Goal: Task Accomplishment & Management: Complete application form

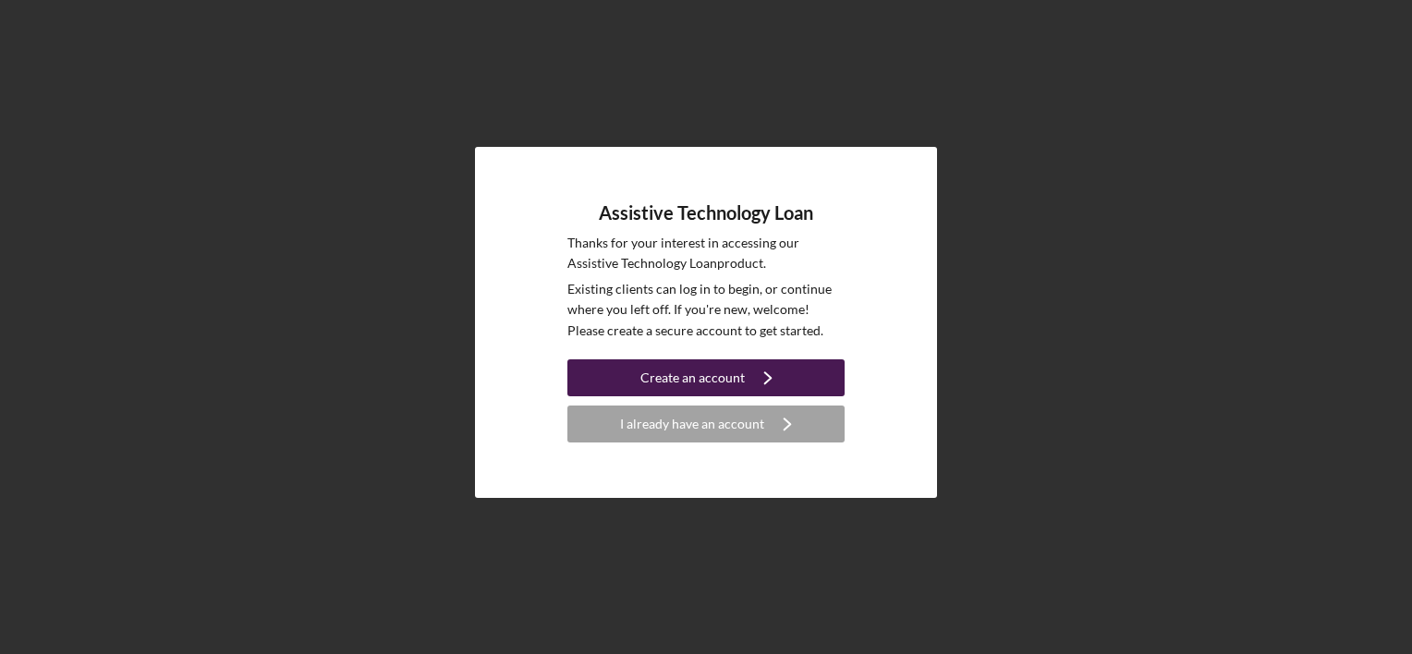
click at [765, 375] on icon "Icon/Navigate" at bounding box center [768, 378] width 46 height 46
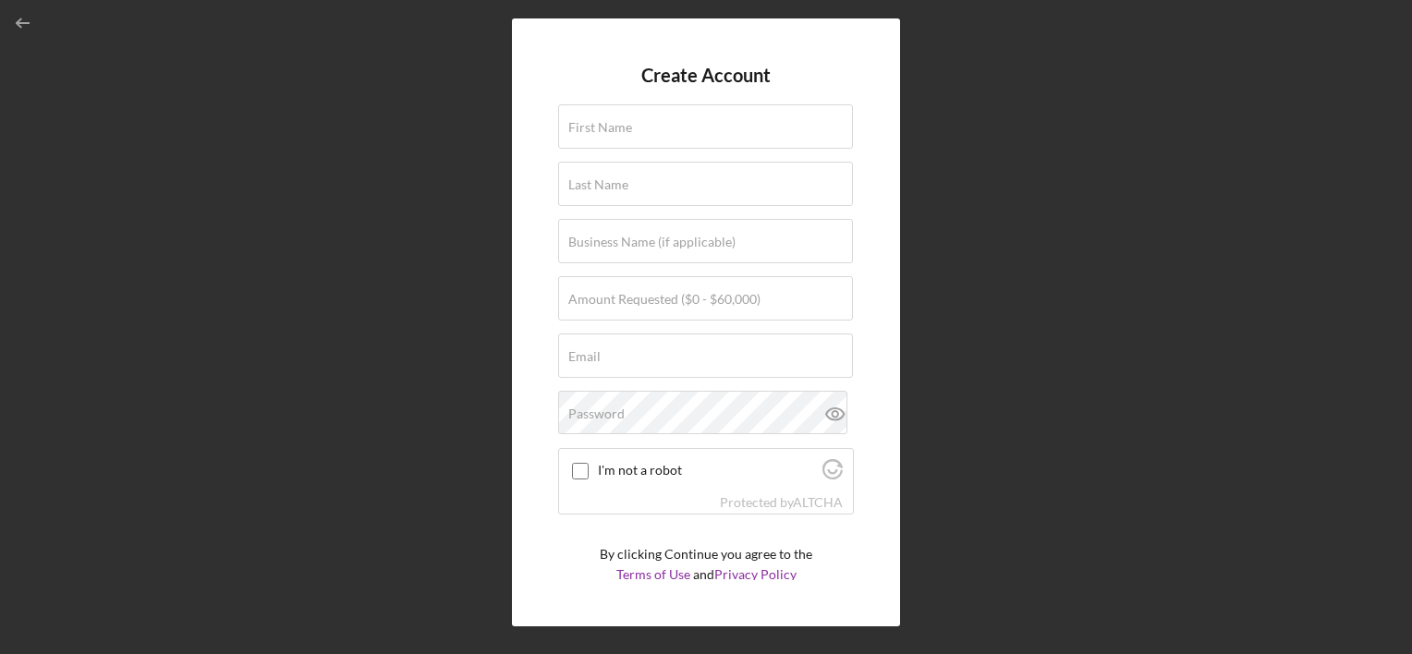
click at [971, 159] on div "Create Account First Name Last Name Business Name (if applicable) Amount Reques…" at bounding box center [706, 322] width 1394 height 645
